Goal: Task Accomplishment & Management: Manage account settings

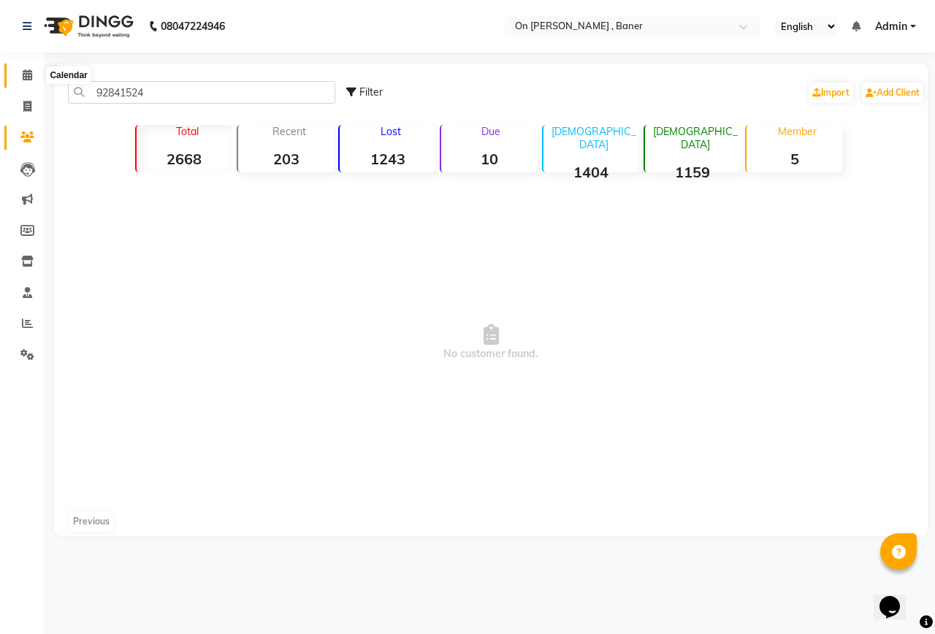
click at [27, 75] on icon at bounding box center [27, 74] width 9 height 11
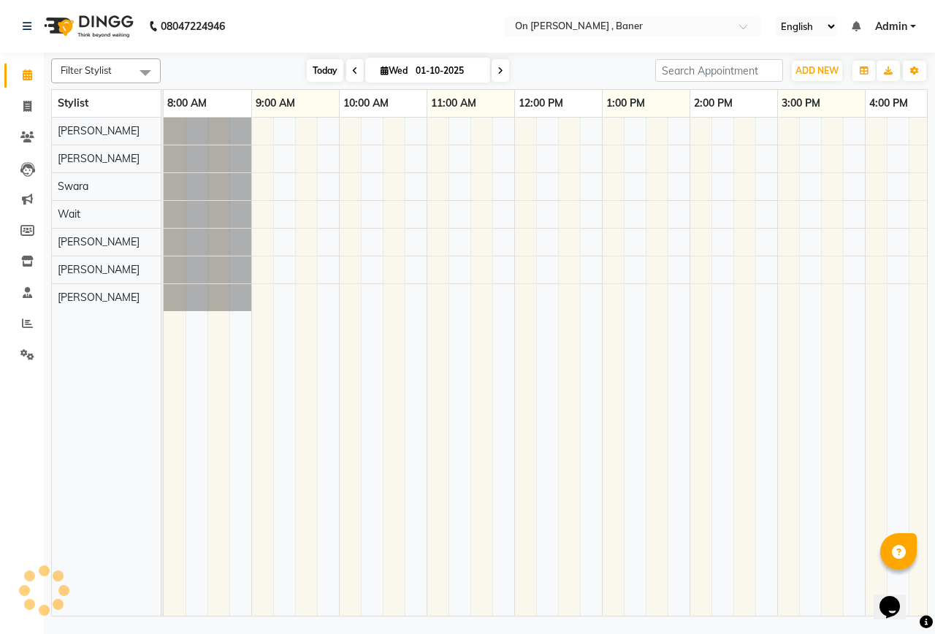
click at [324, 66] on span "Today" at bounding box center [325, 70] width 37 height 23
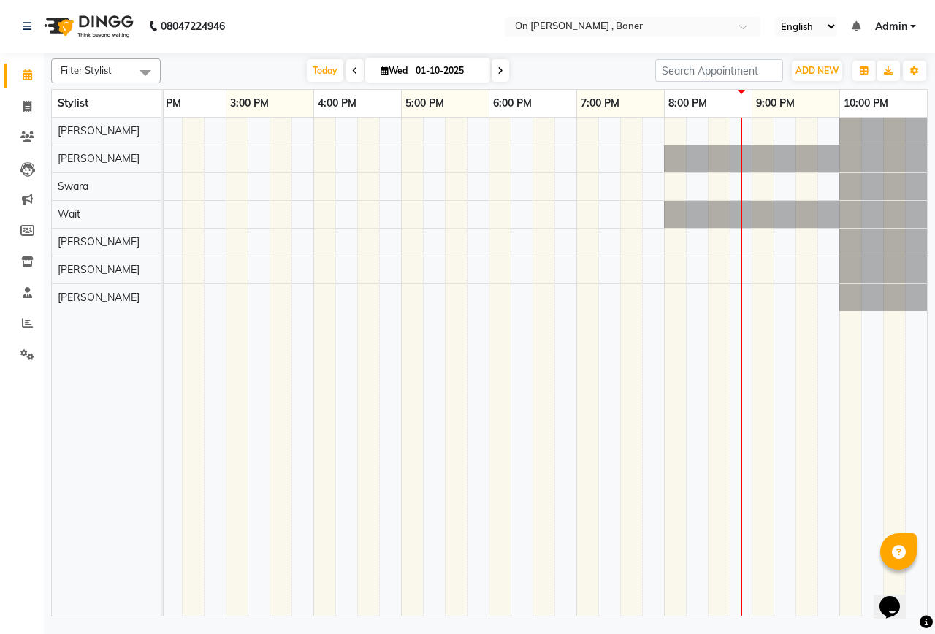
click at [606, 240] on div at bounding box center [269, 367] width 1315 height 498
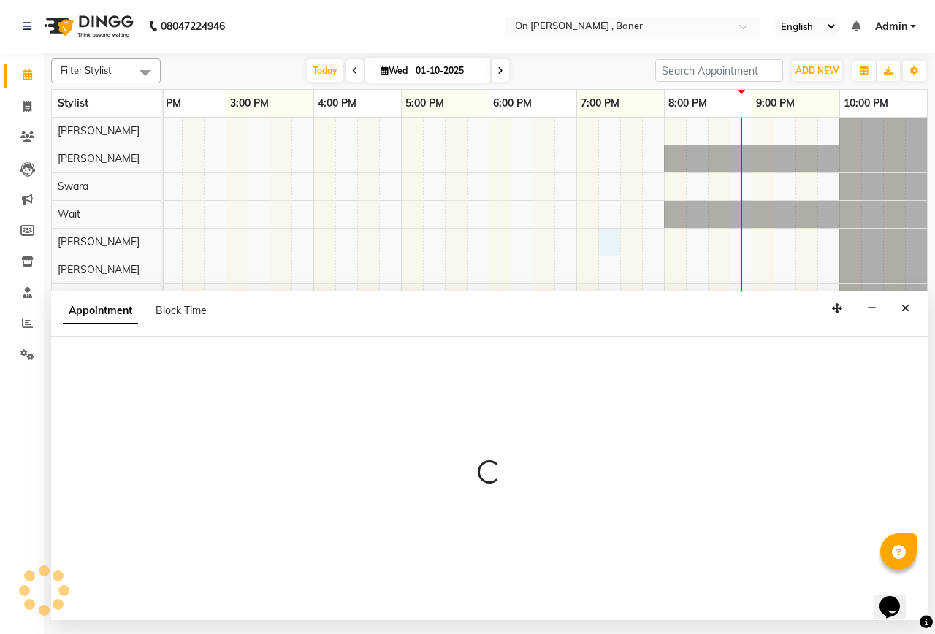
select select "84499"
select select "1155"
select select "tentative"
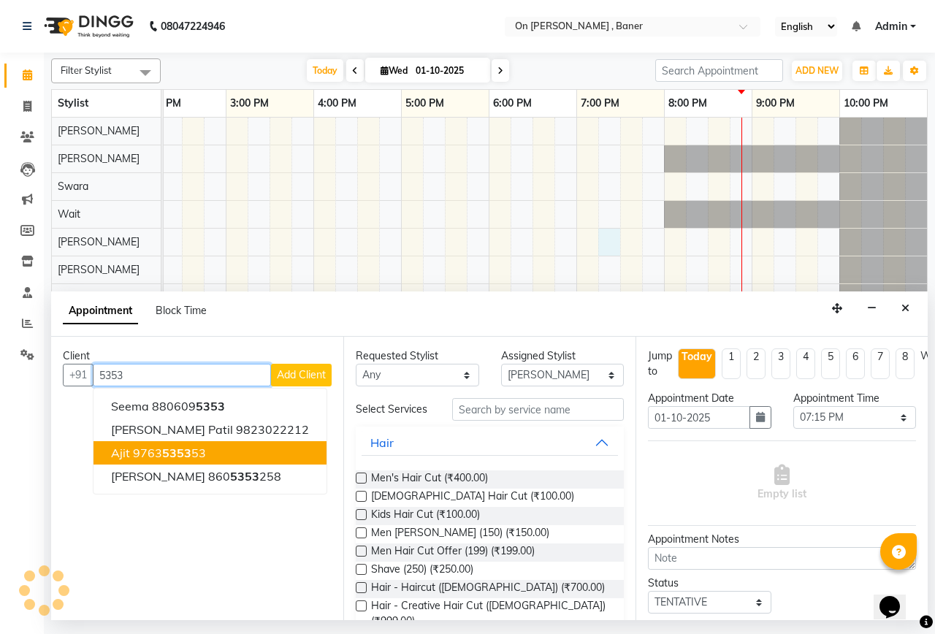
click at [196, 450] on ngb-highlight "9763 5353 53" at bounding box center [169, 453] width 73 height 15
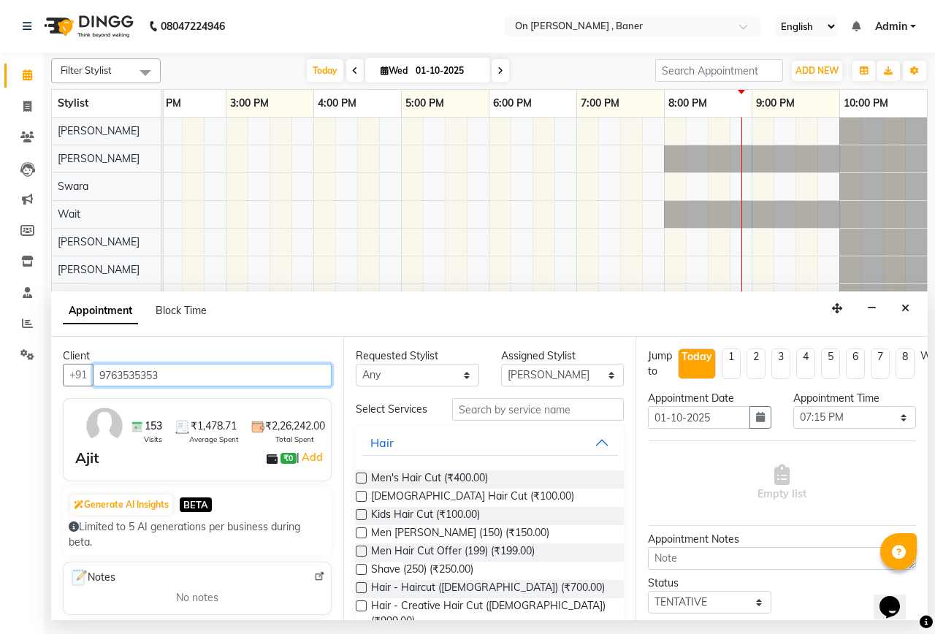
type input "9763535353"
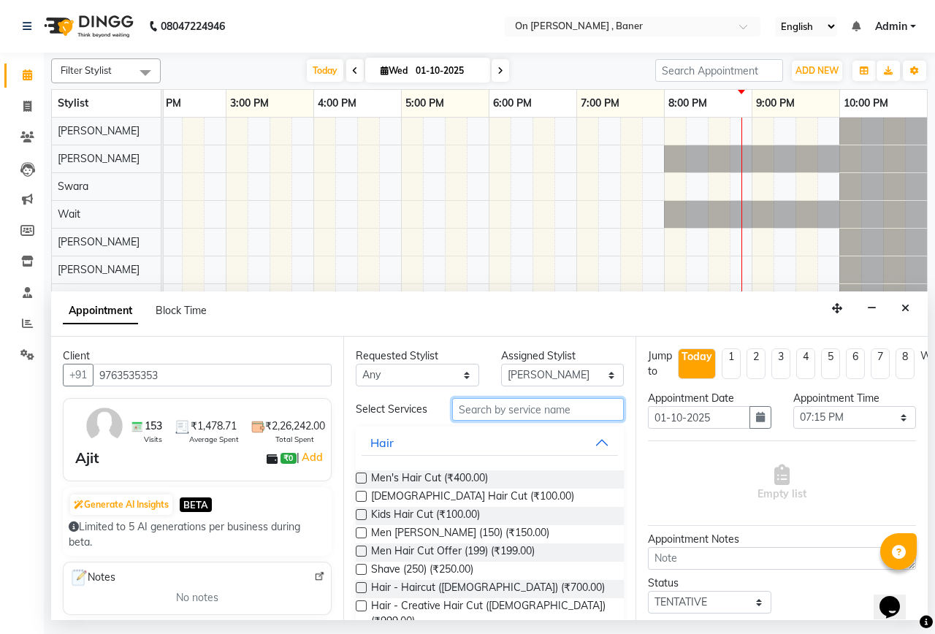
click at [515, 415] on input "text" at bounding box center [538, 409] width 172 height 23
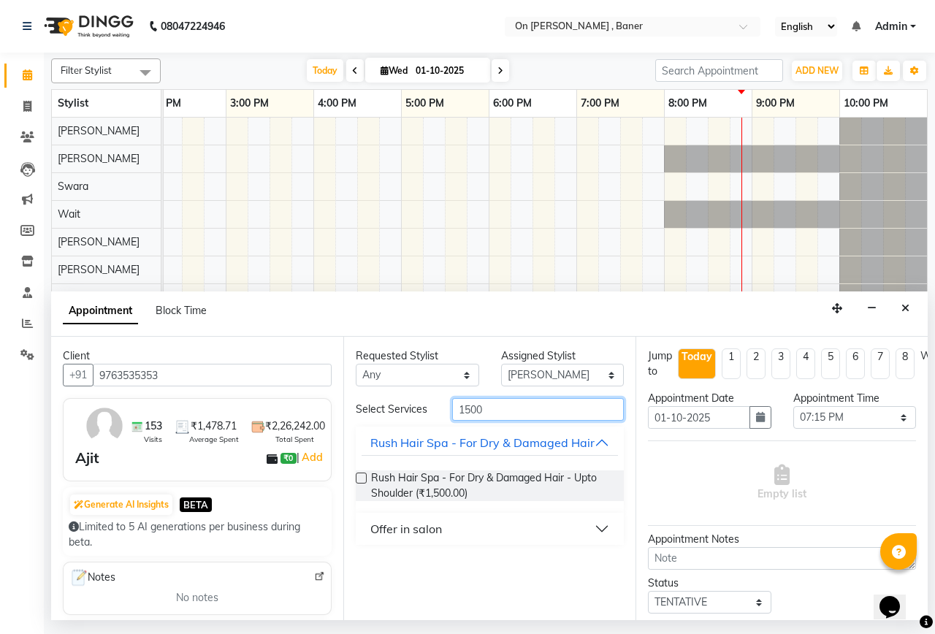
type input "1500"
click at [382, 538] on div "Offer in salon" at bounding box center [406, 529] width 72 height 18
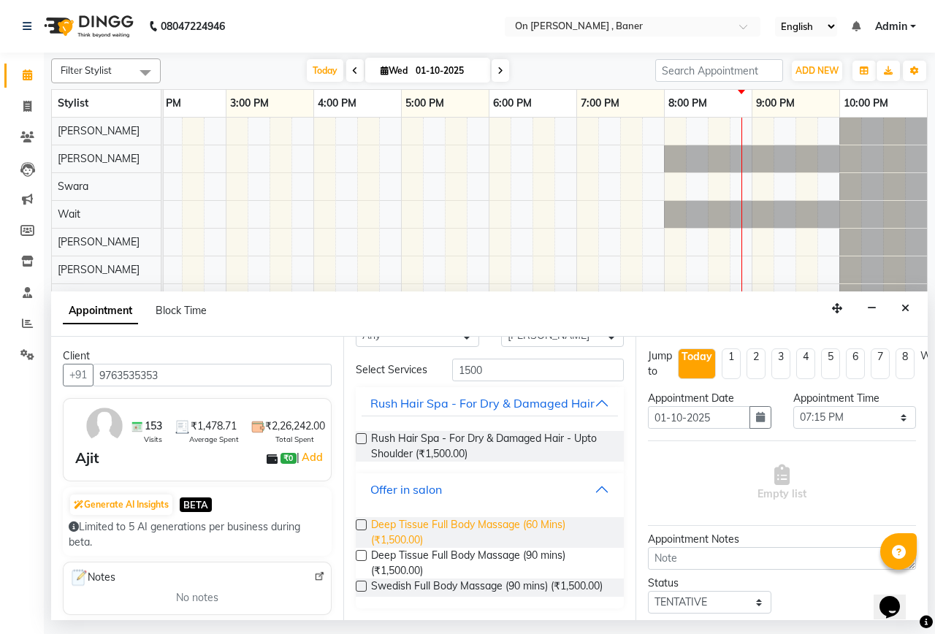
scroll to position [77, 0]
click at [386, 549] on span "Deep Tissue Full Body Massage (90 mins) (₹1,500.00)" at bounding box center [491, 563] width 241 height 31
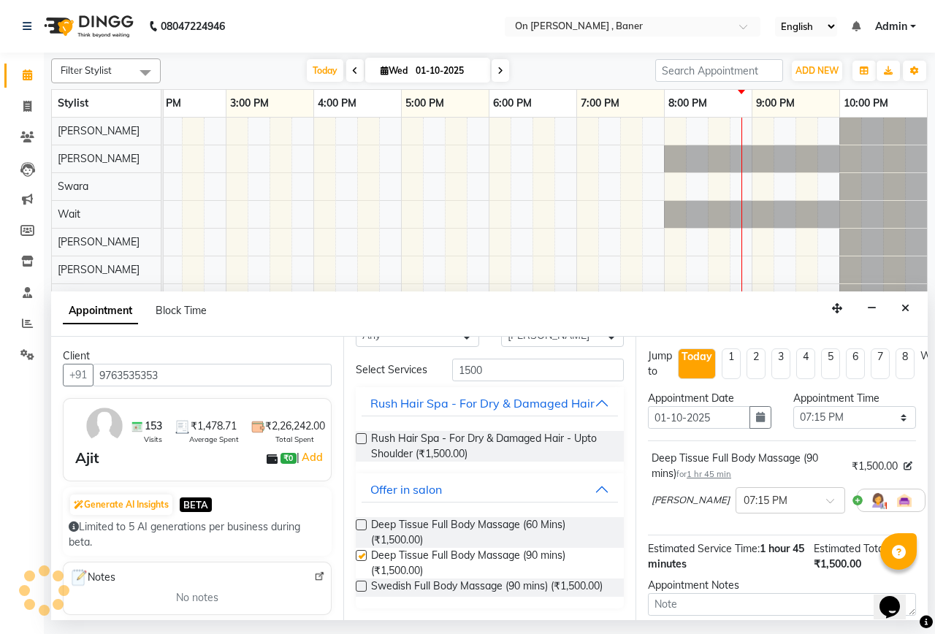
checkbox input "false"
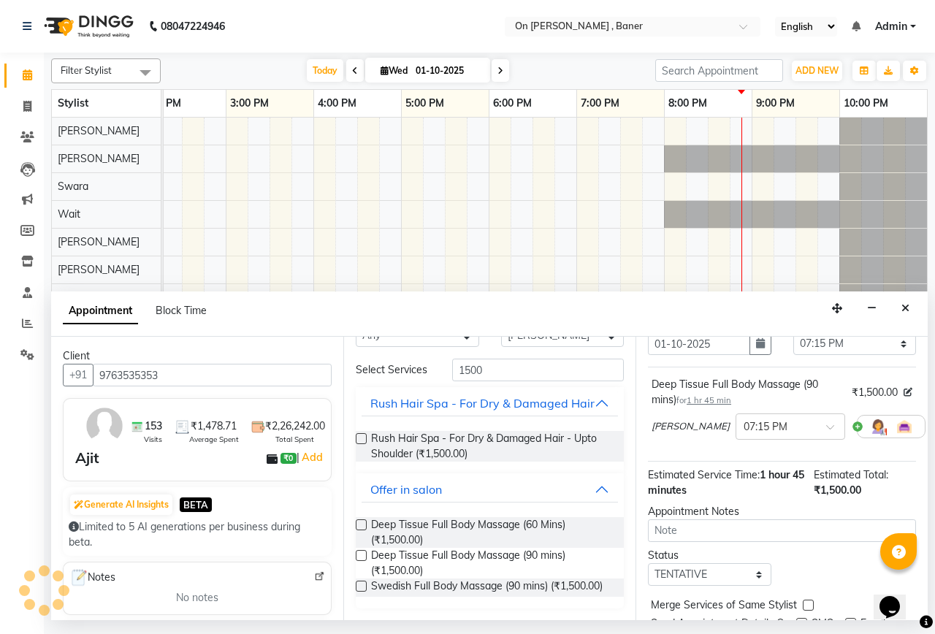
scroll to position [144, 0]
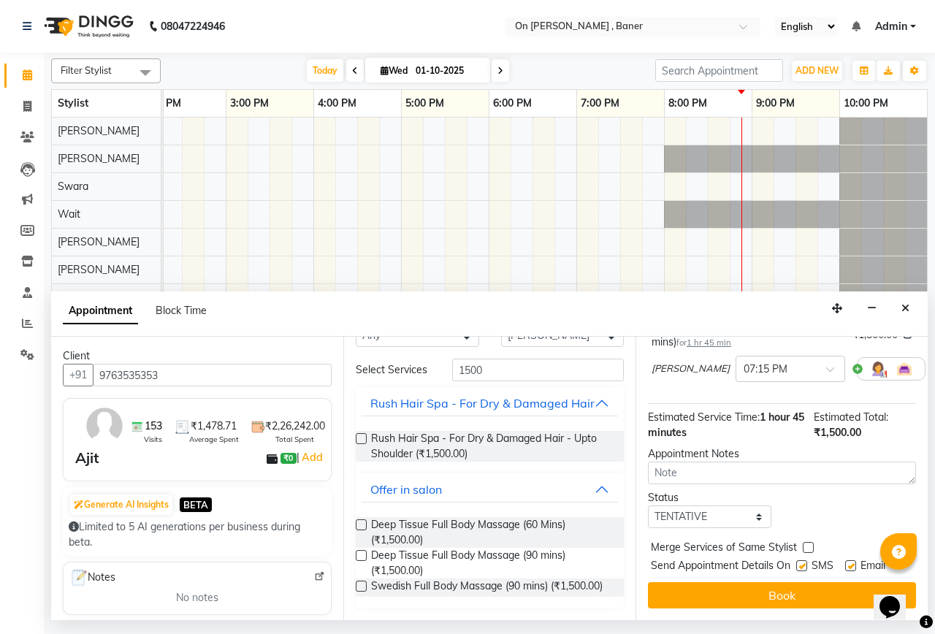
click at [806, 542] on label at bounding box center [808, 547] width 11 height 11
click at [806, 544] on input "checkbox" at bounding box center [807, 548] width 9 height 9
checkbox input "true"
click at [801, 560] on label at bounding box center [801, 565] width 11 height 11
click at [801, 562] on input "checkbox" at bounding box center [800, 566] width 9 height 9
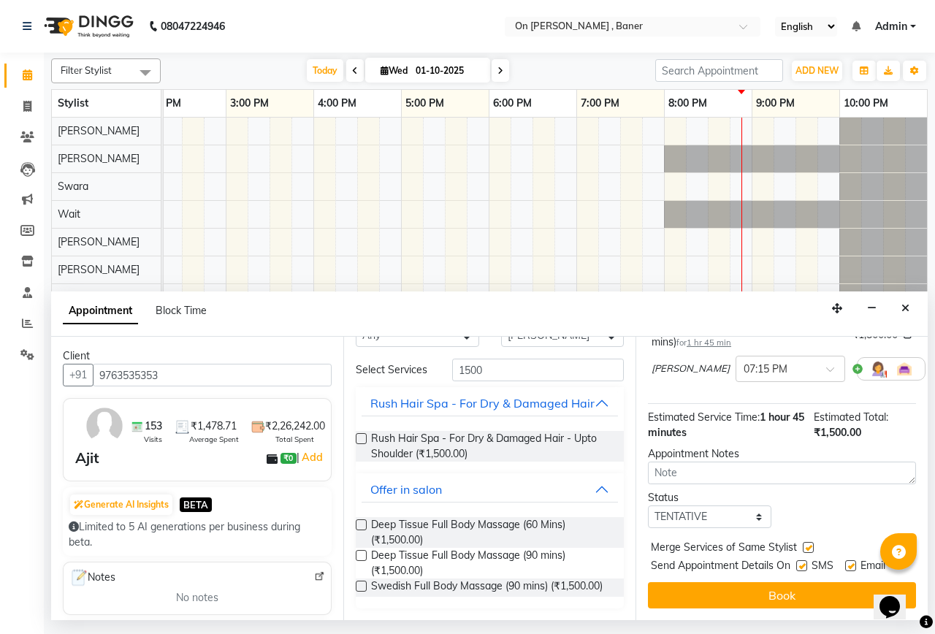
checkbox input "false"
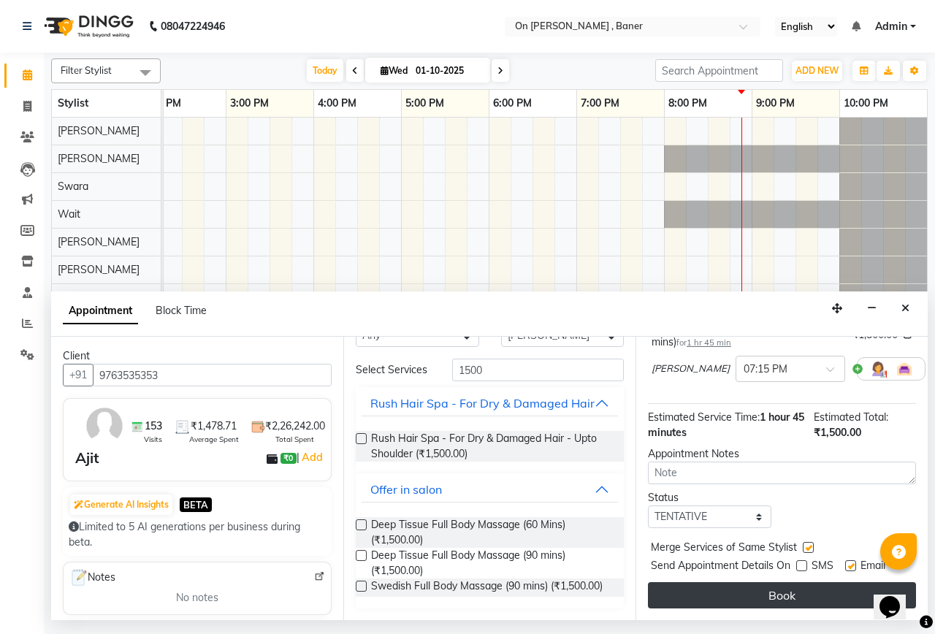
click at [800, 584] on button "Book" at bounding box center [782, 595] width 268 height 26
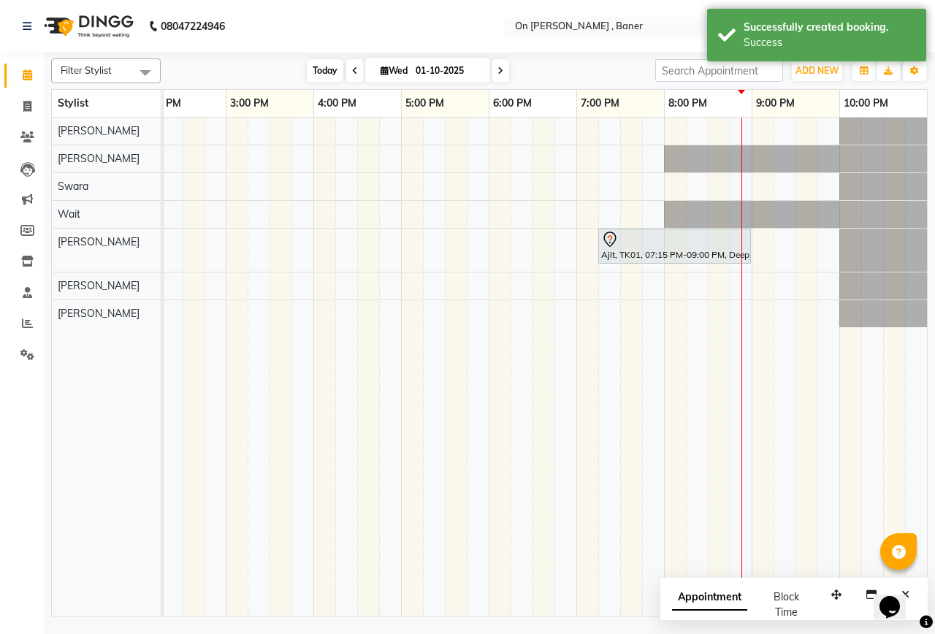
click at [324, 76] on span "Today" at bounding box center [325, 70] width 37 height 23
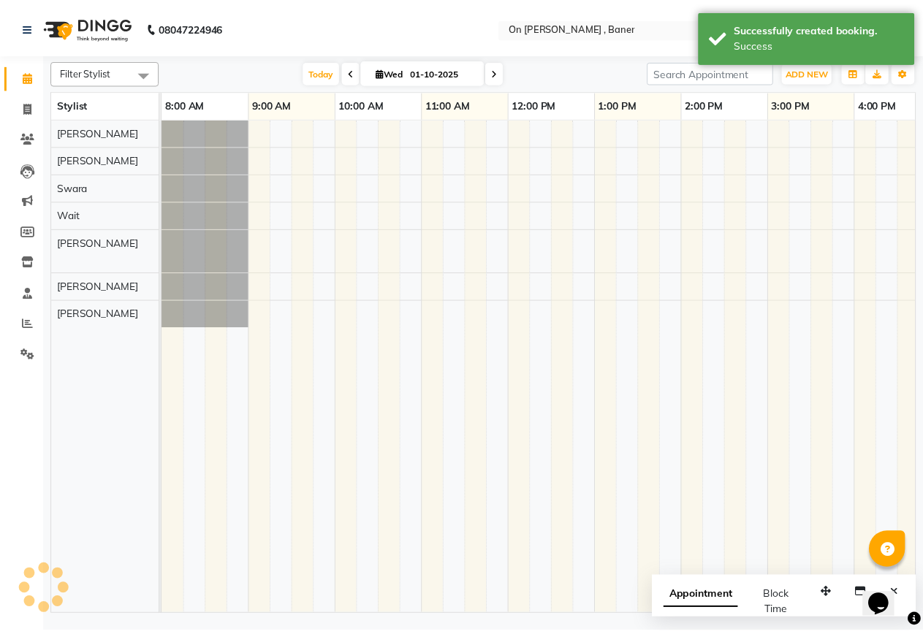
scroll to position [0, 552]
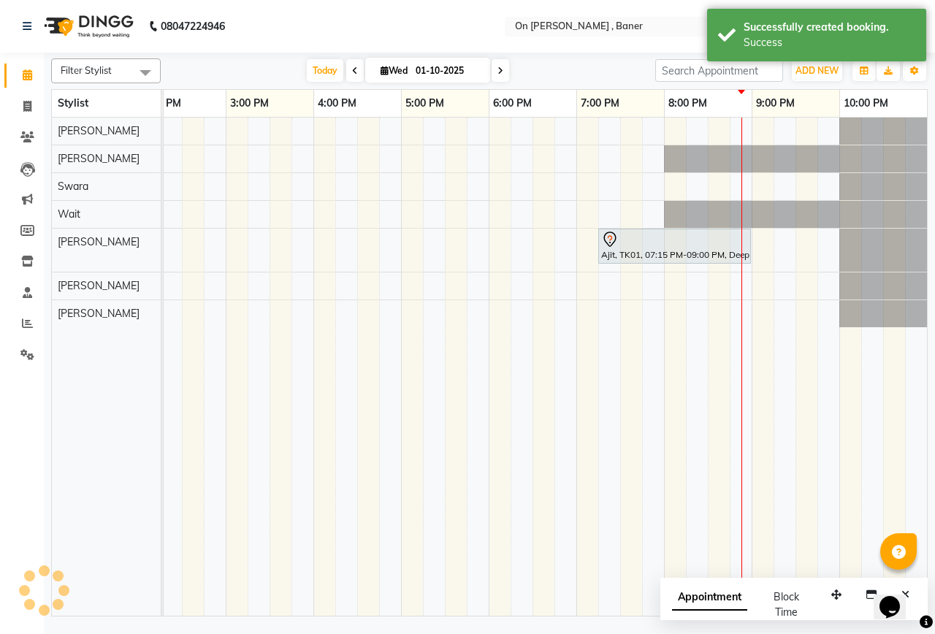
click at [600, 73] on div "[DATE] [DATE]" at bounding box center [408, 71] width 480 height 22
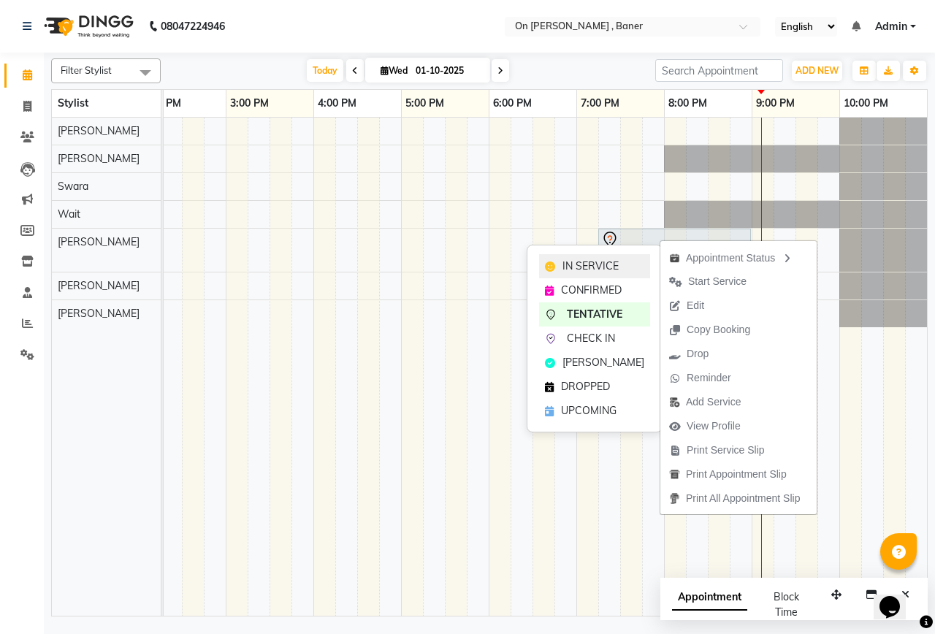
click at [606, 267] on span "IN SERVICE" at bounding box center [590, 266] width 56 height 15
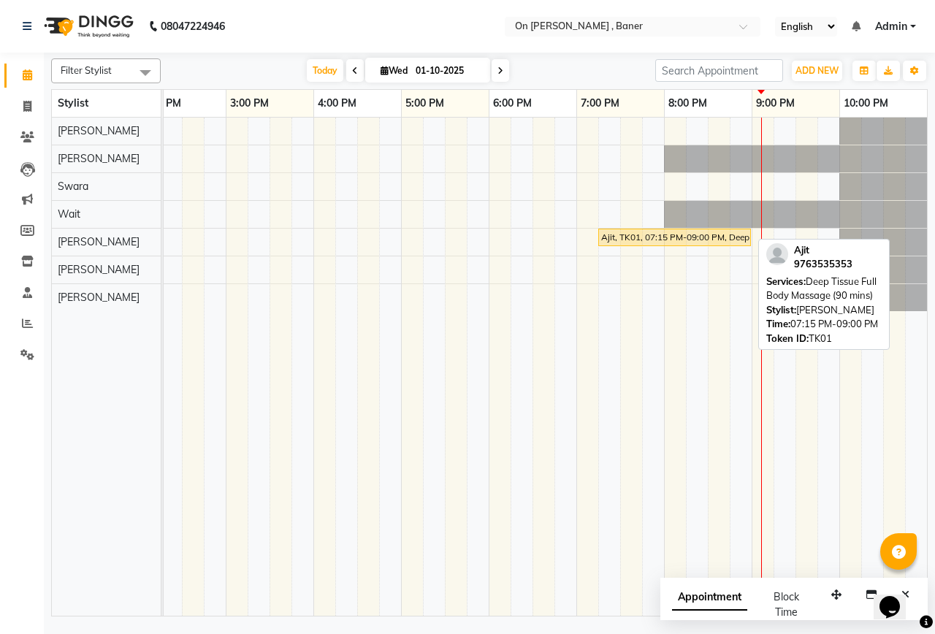
click at [636, 241] on div "Ajit, TK01, 07:15 PM-09:00 PM, Deep Tissue Full Body Massage (90 mins)" at bounding box center [675, 237] width 150 height 13
select select "1"
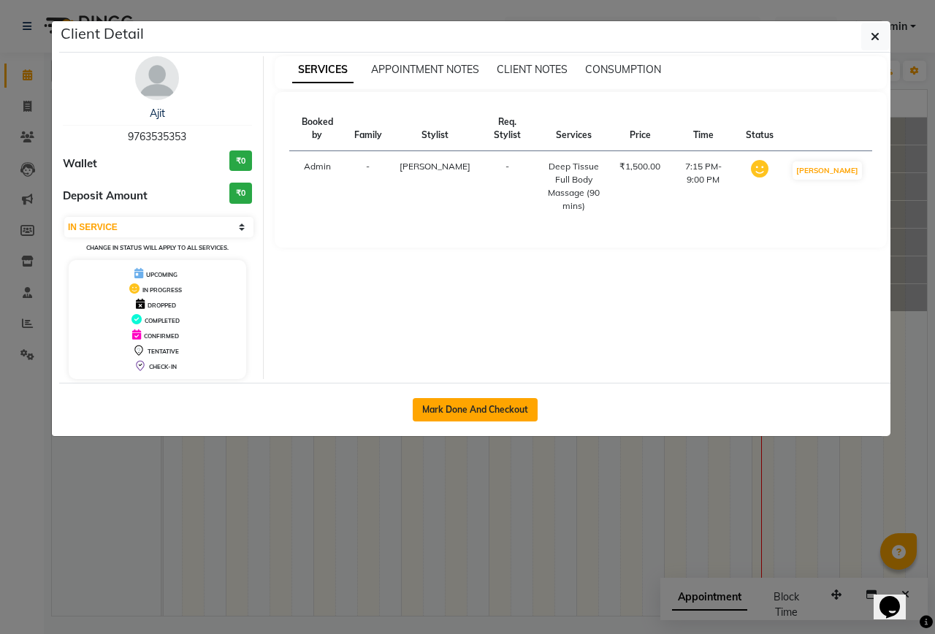
click at [498, 419] on button "Mark Done And Checkout" at bounding box center [475, 409] width 125 height 23
select select "service"
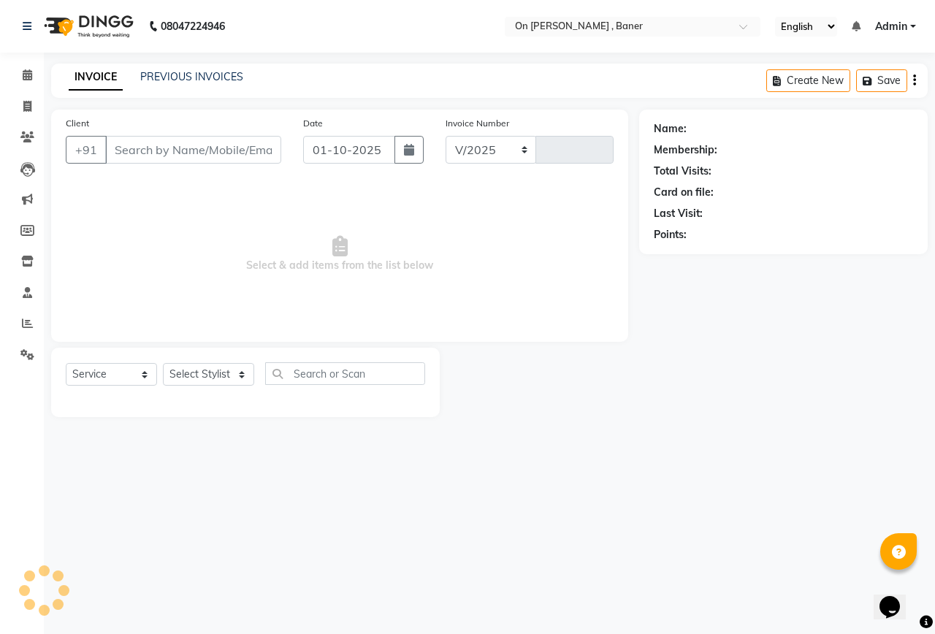
select select "632"
type input "0960"
type input "9763535353"
select select "84499"
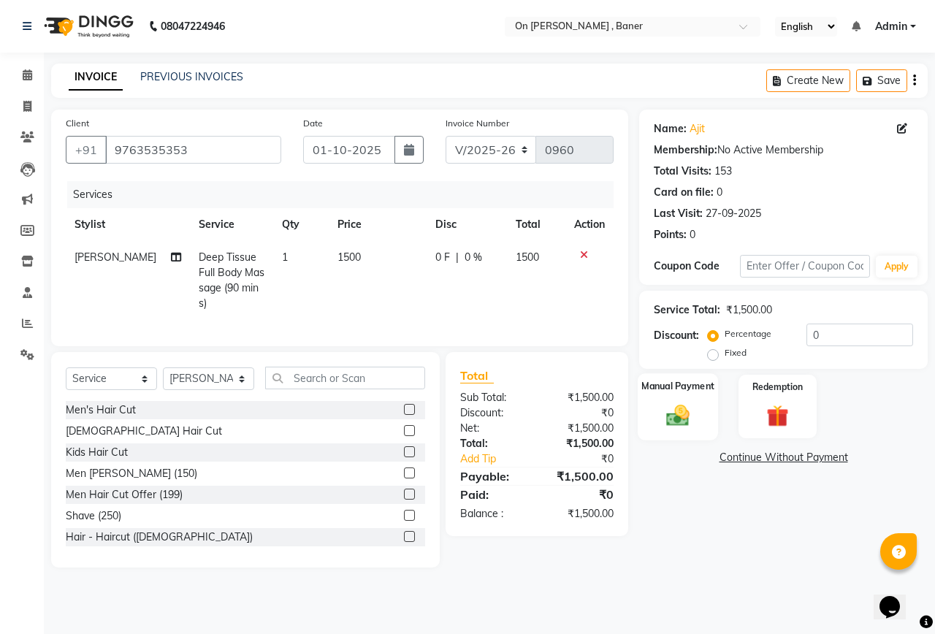
click at [680, 395] on div "Manual Payment" at bounding box center [678, 406] width 81 height 67
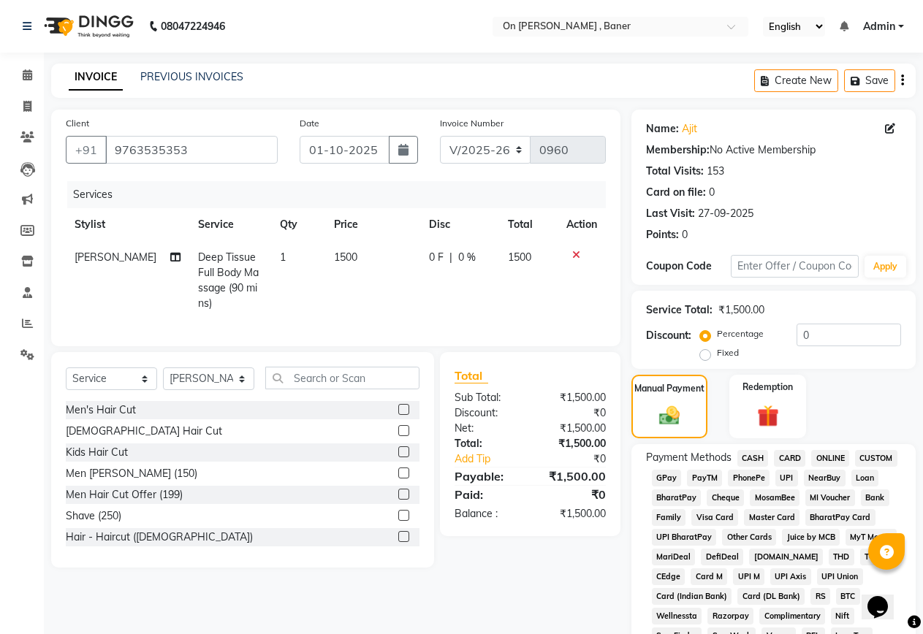
click at [753, 457] on span "CASH" at bounding box center [752, 458] width 31 height 17
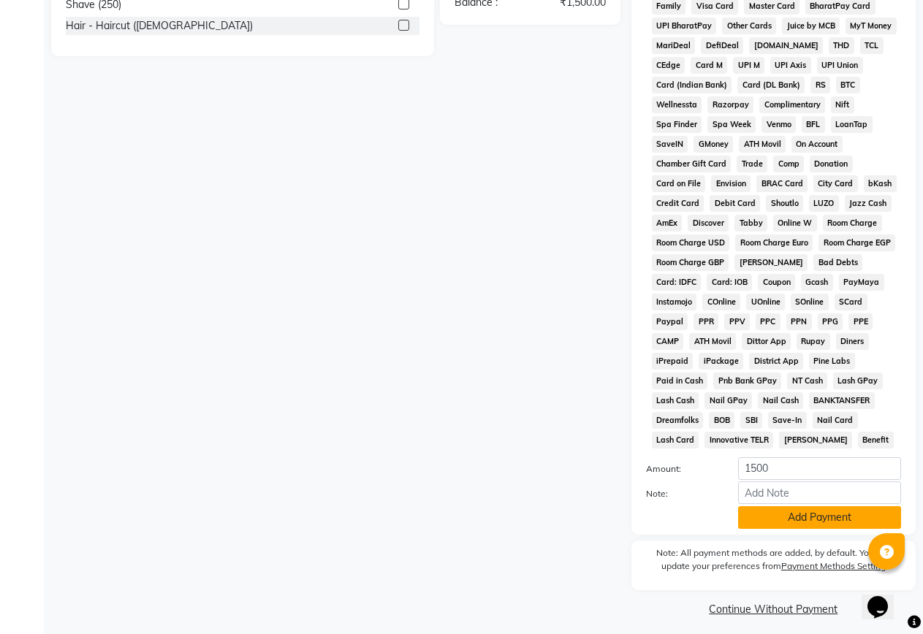
click at [758, 516] on button "Add Payment" at bounding box center [819, 517] width 163 height 23
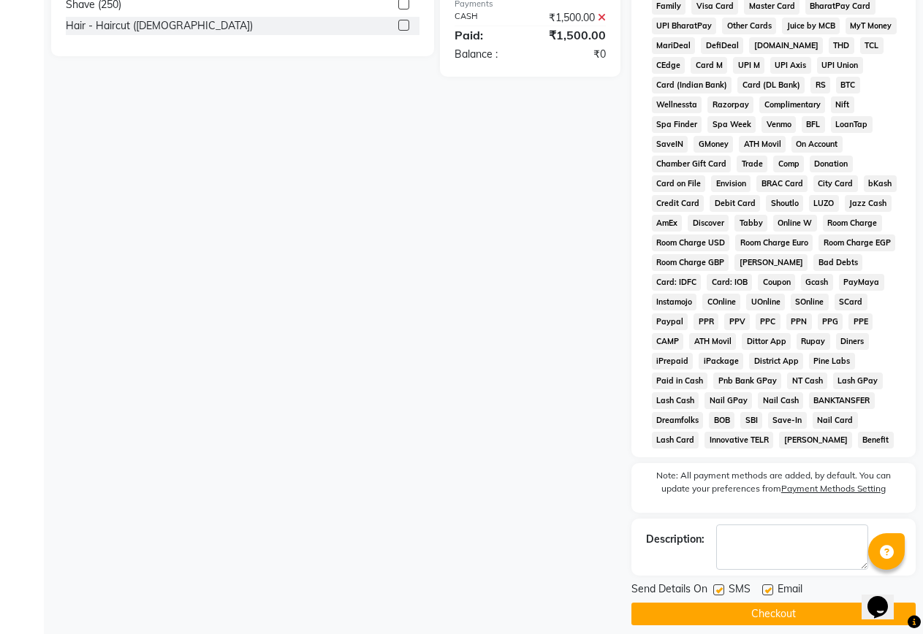
scroll to position [524, 0]
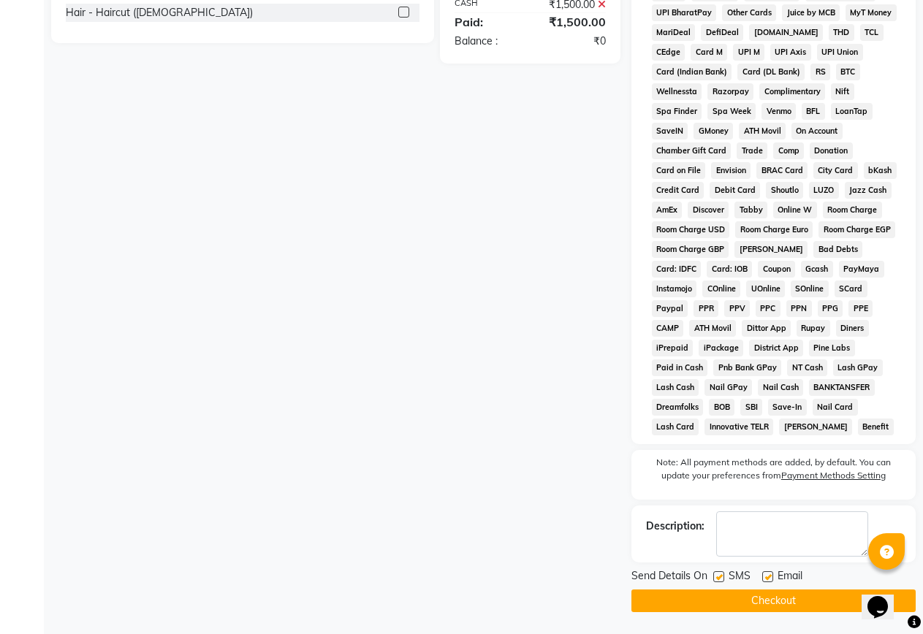
click at [715, 572] on label at bounding box center [718, 576] width 11 height 11
click at [715, 573] on input "checkbox" at bounding box center [717, 577] width 9 height 9
checkbox input "false"
click at [720, 600] on button "Checkout" at bounding box center [773, 601] width 284 height 23
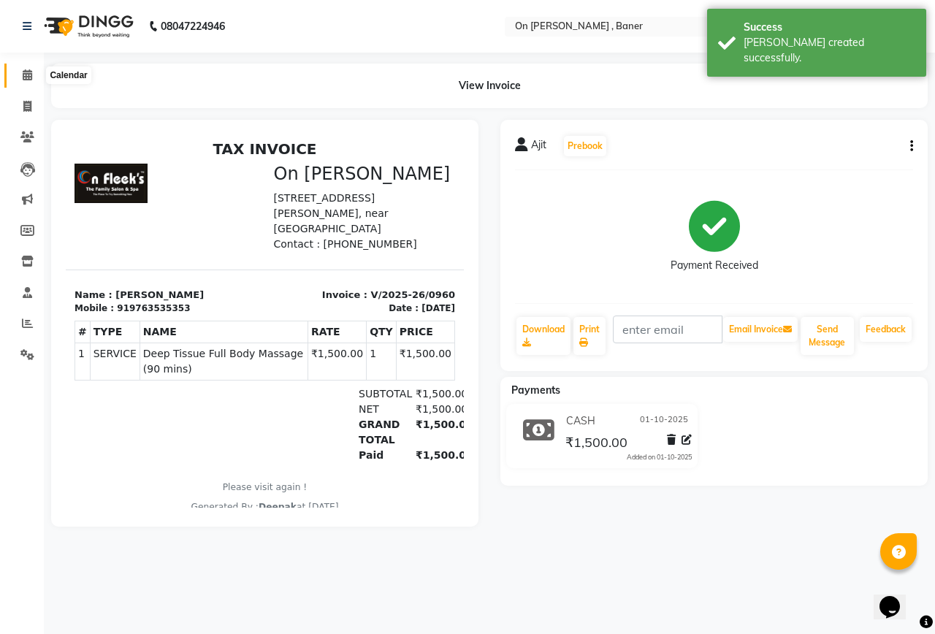
click at [31, 75] on icon at bounding box center [27, 74] width 9 height 11
